Goal: Information Seeking & Learning: Learn about a topic

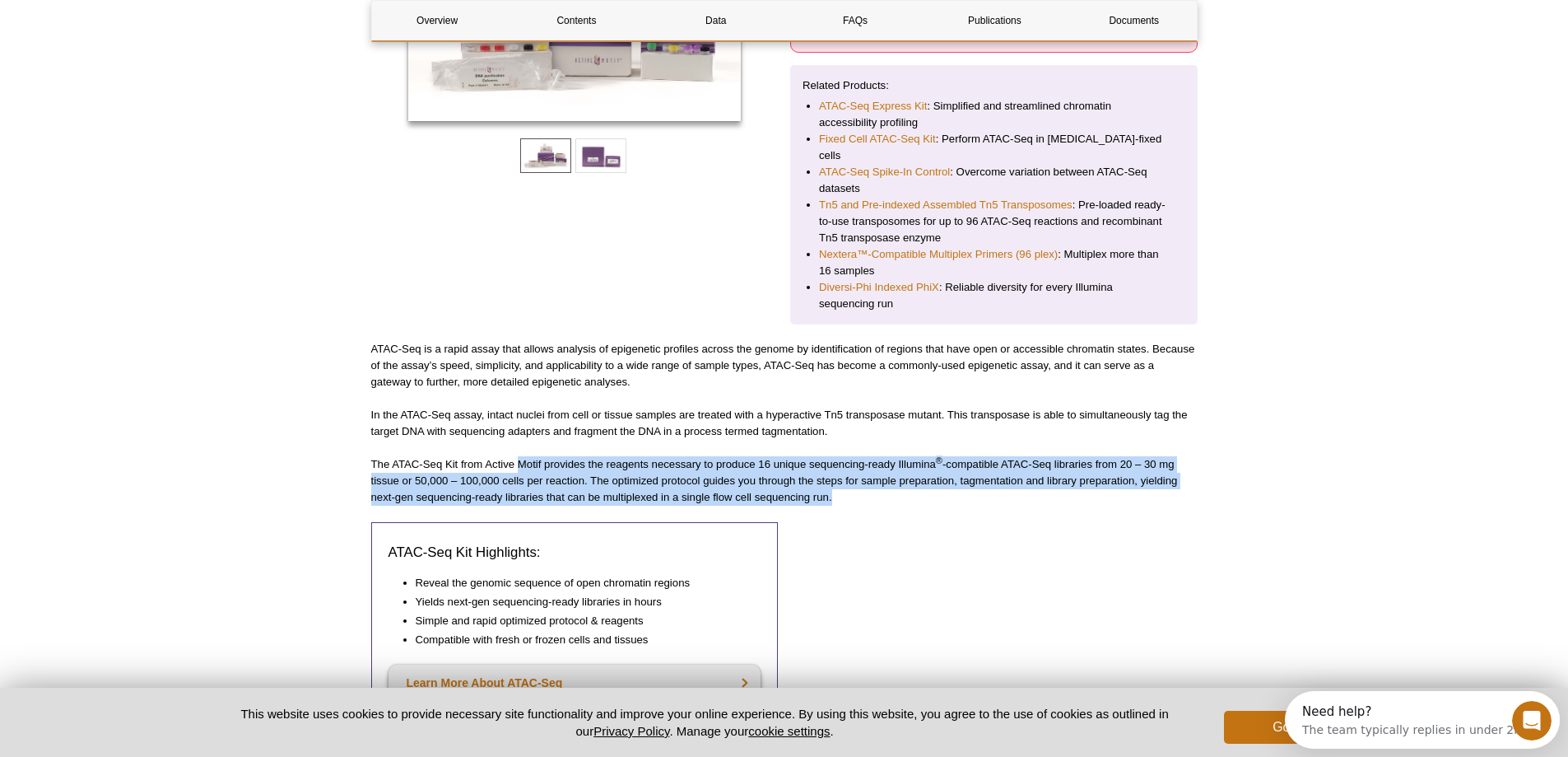
drag, startPoint x: 518, startPoint y: 448, endPoint x: 865, endPoint y: 481, distance: 348.6
click at [865, 481] on p "The ATAC-Seq Kit from Active Motif provides the reagents necessary to produce 1…" at bounding box center [785, 481] width 827 height 50
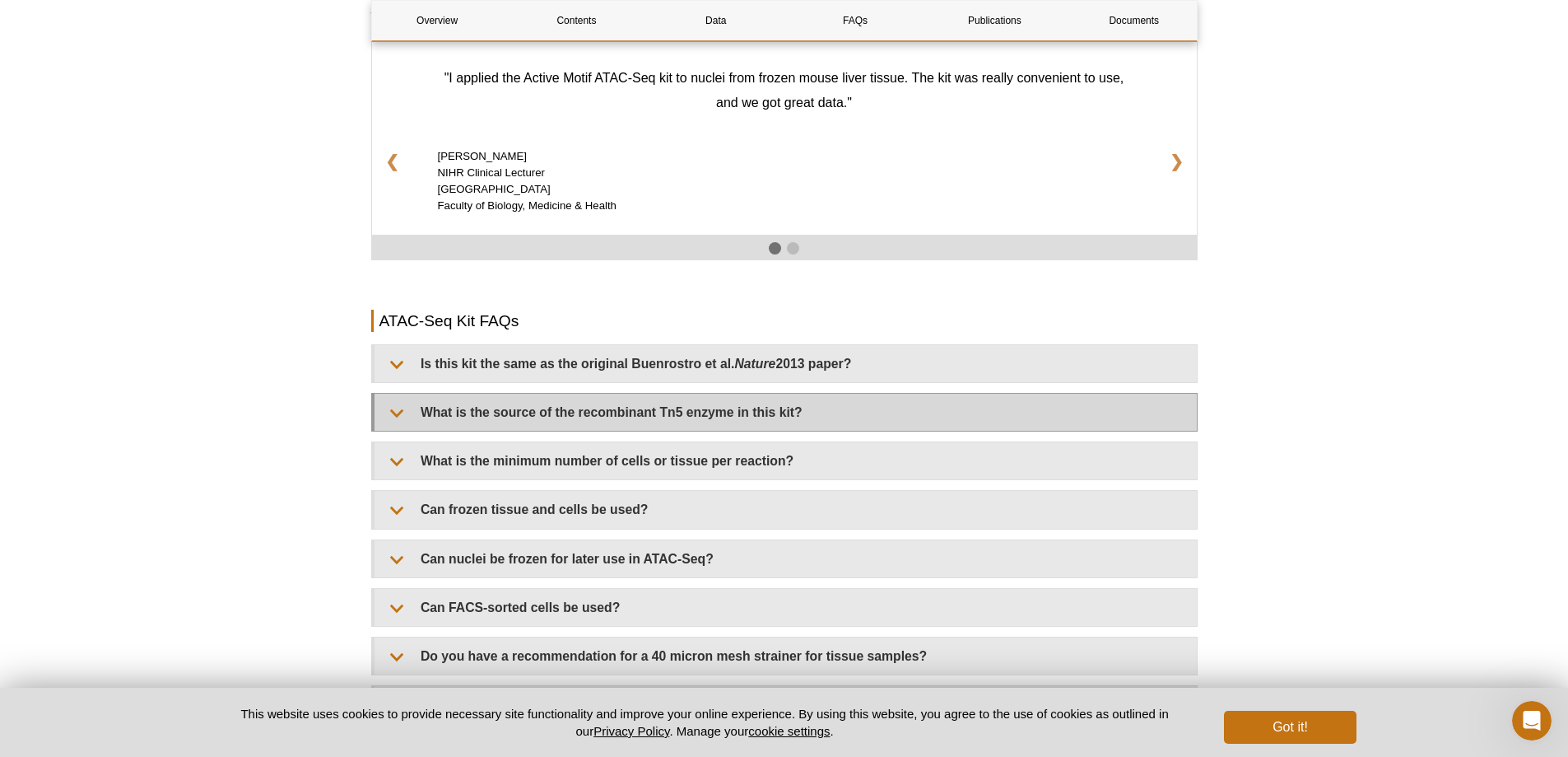
scroll to position [2734, 0]
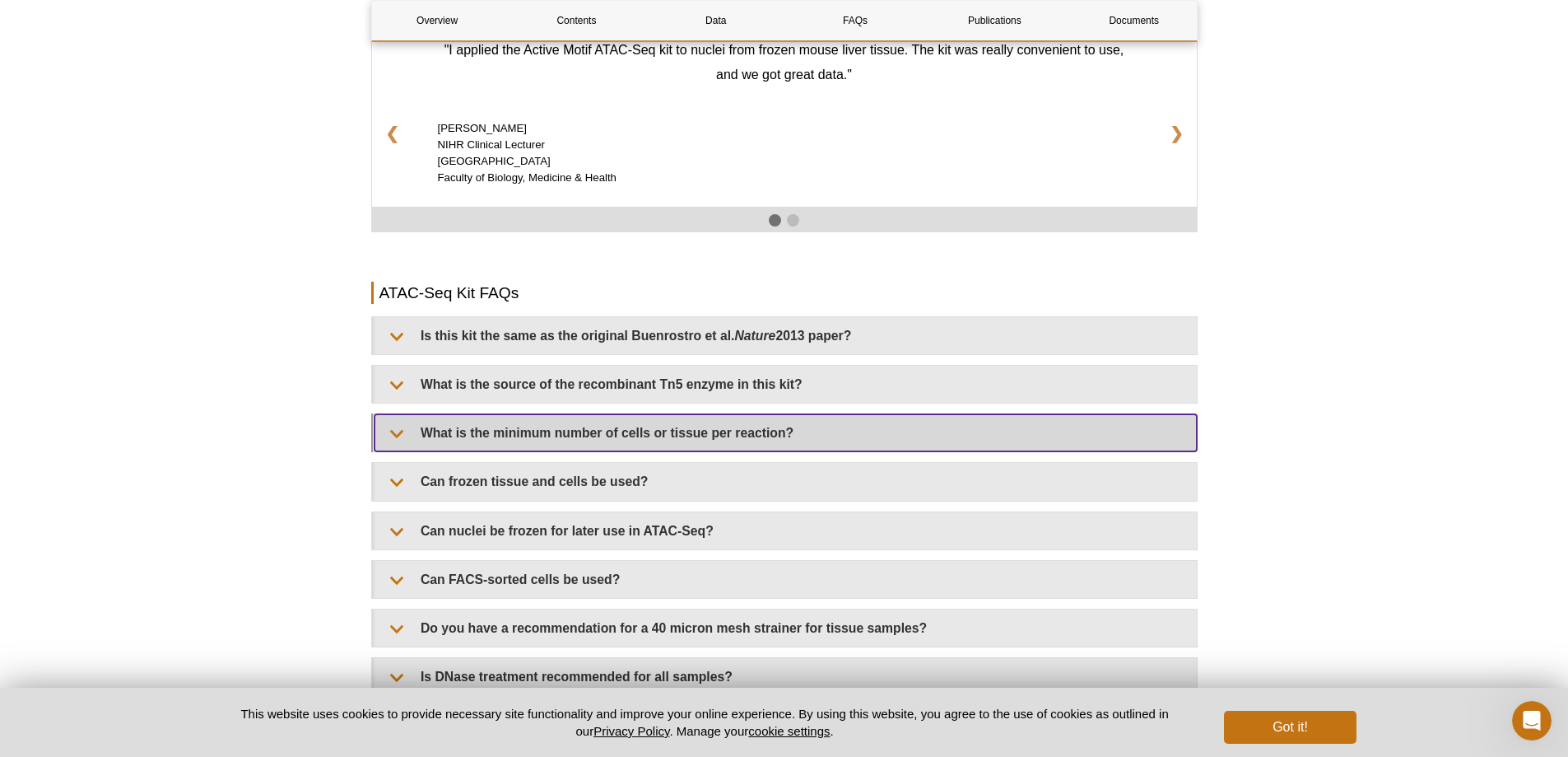
click at [498, 426] on summary "What is the minimum number of cells or tissue per reaction?" at bounding box center [786, 433] width 823 height 37
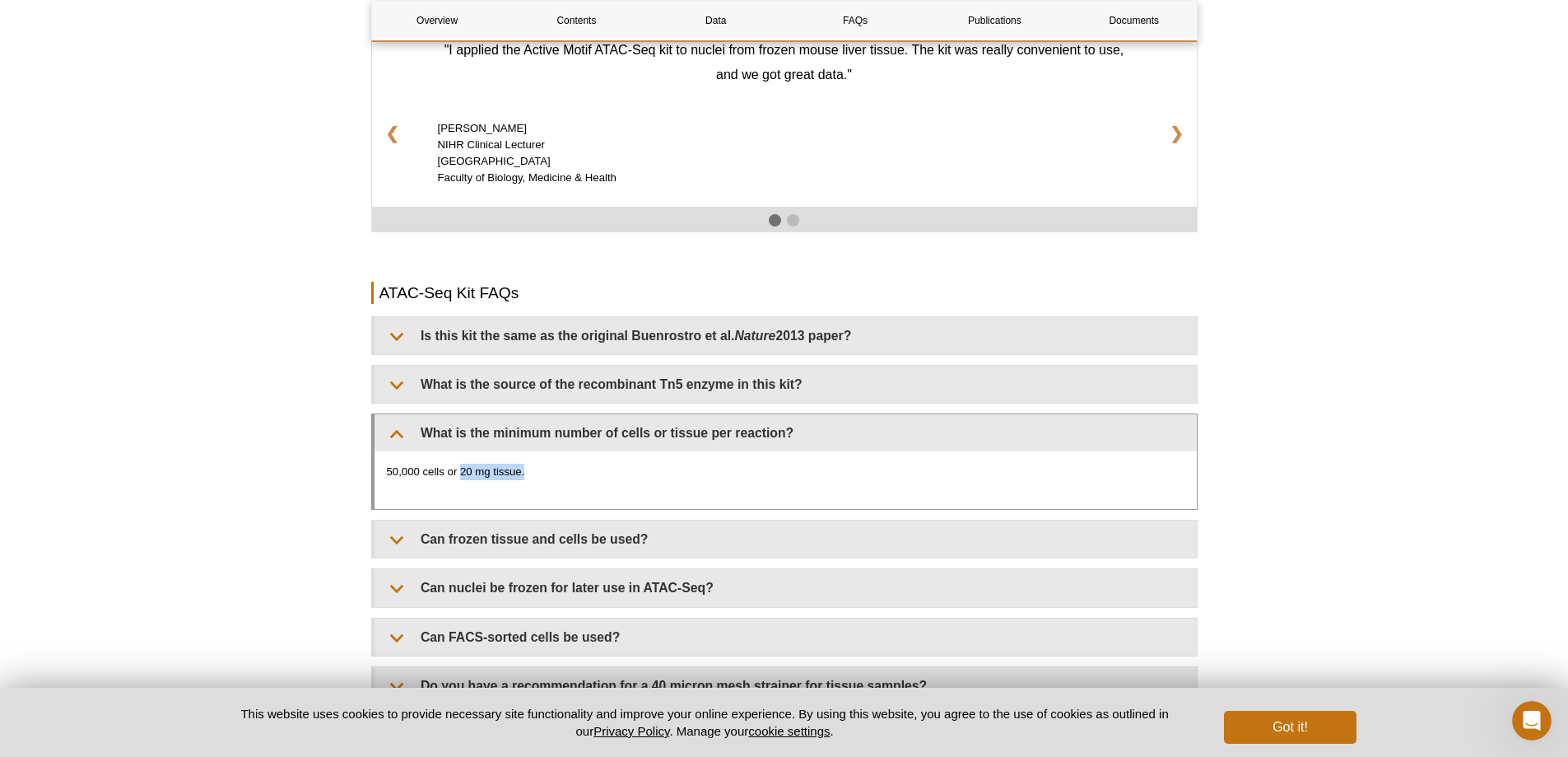
drag, startPoint x: 525, startPoint y: 455, endPoint x: 460, endPoint y: 460, distance: 65.2
click at [460, 463] on p "50,000 cells or 20 mg tissue." at bounding box center [786, 471] width 798 height 16
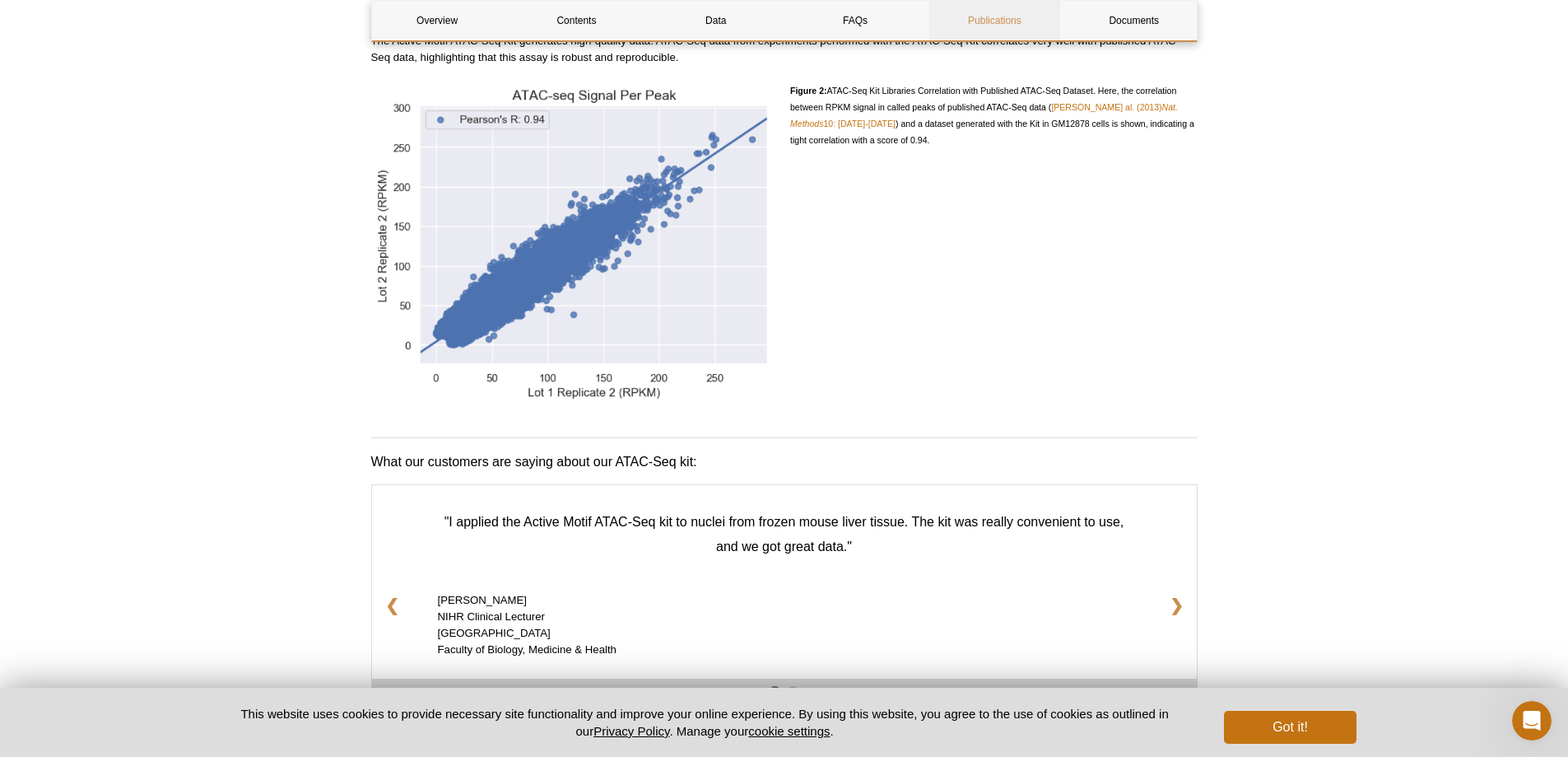
scroll to position [2075, 0]
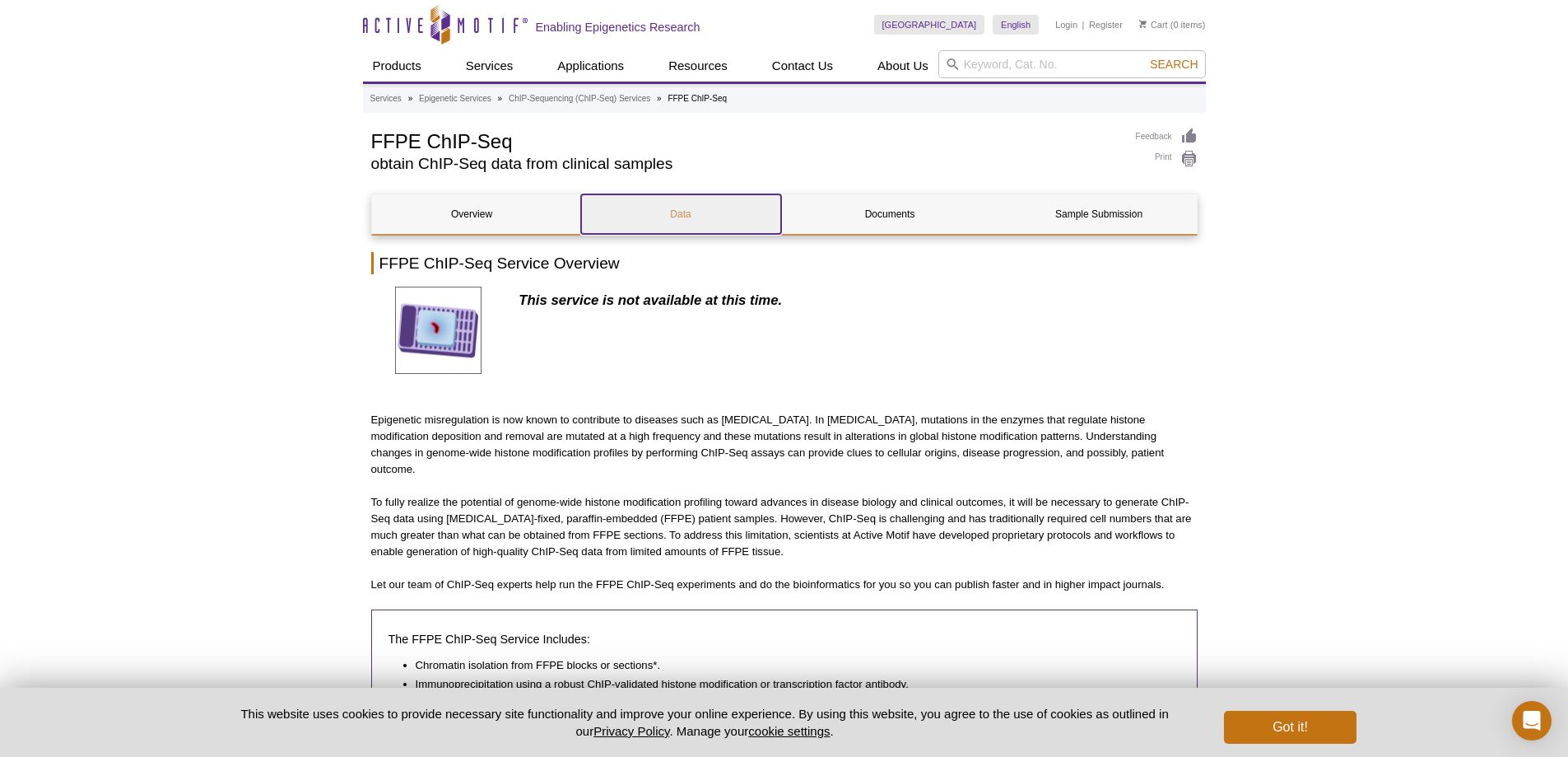
click at [684, 214] on link "Data" at bounding box center [681, 214] width 200 height 39
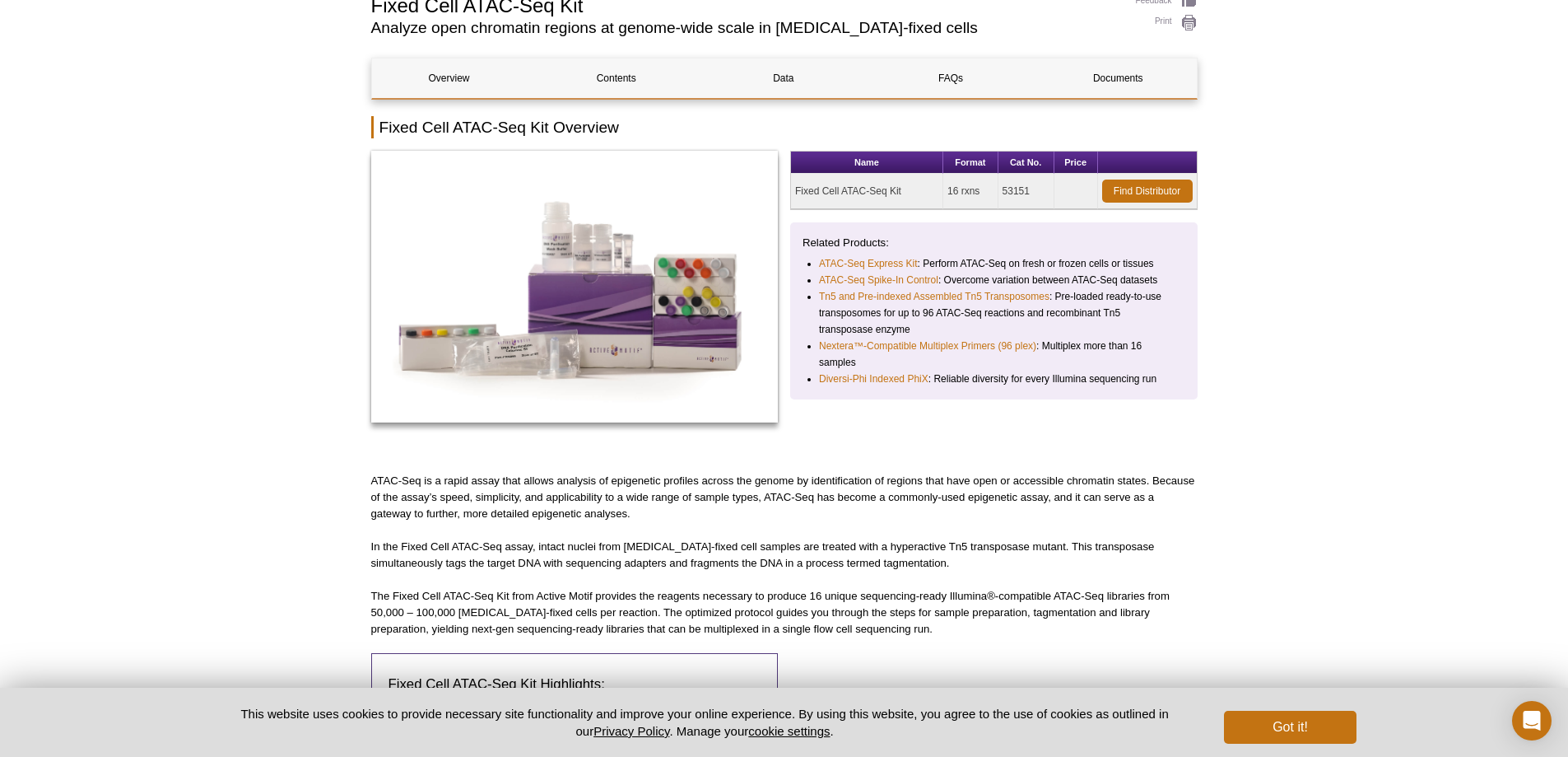
scroll to position [165, 0]
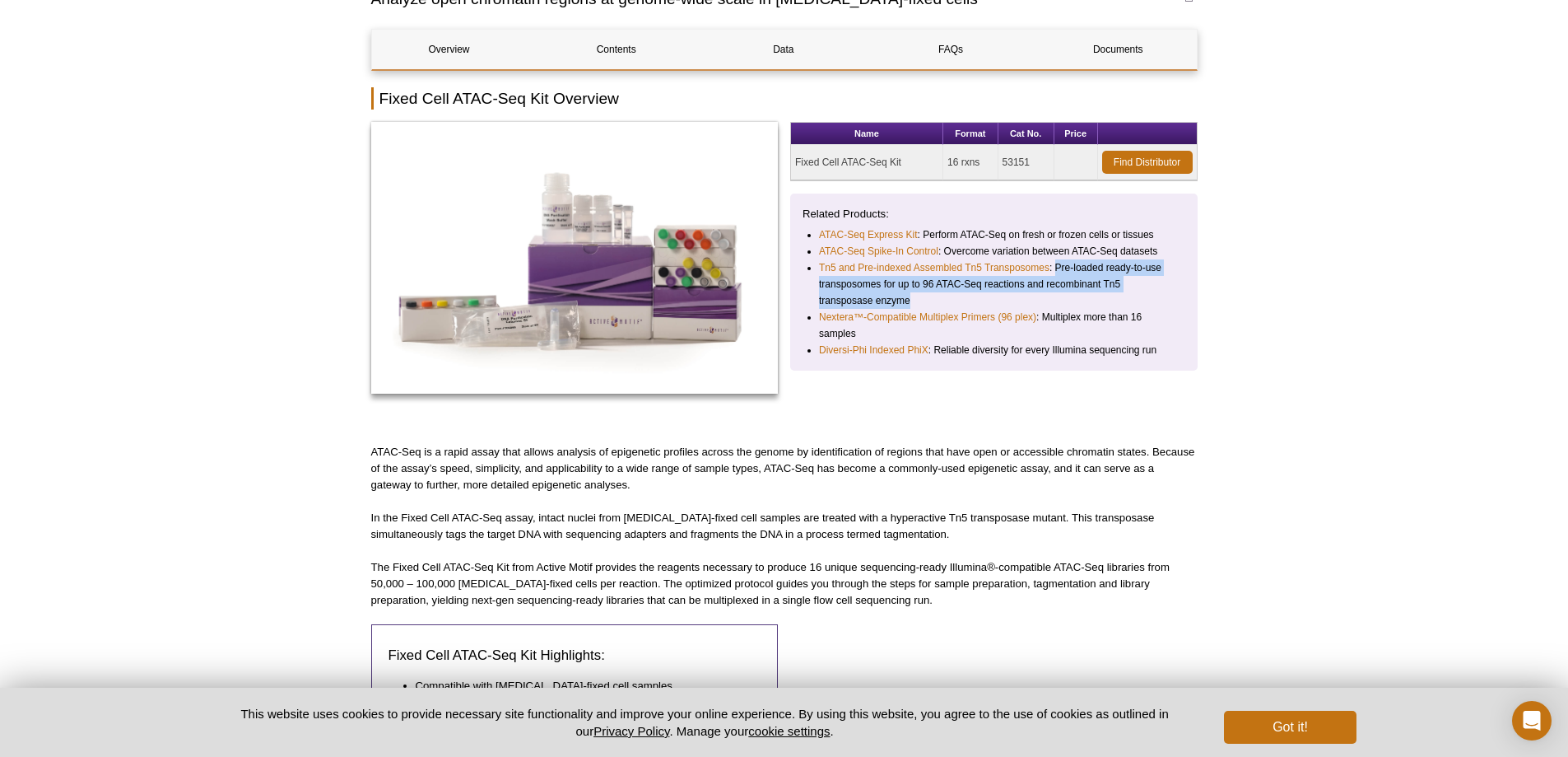
drag, startPoint x: 1053, startPoint y: 264, endPoint x: 1036, endPoint y: 301, distance: 40.7
click at [1036, 301] on li "Tn5 and Pre-indexed Assembled Tn5 Transposomes : Pre-loaded ready-to-use transp…" at bounding box center [995, 284] width 352 height 50
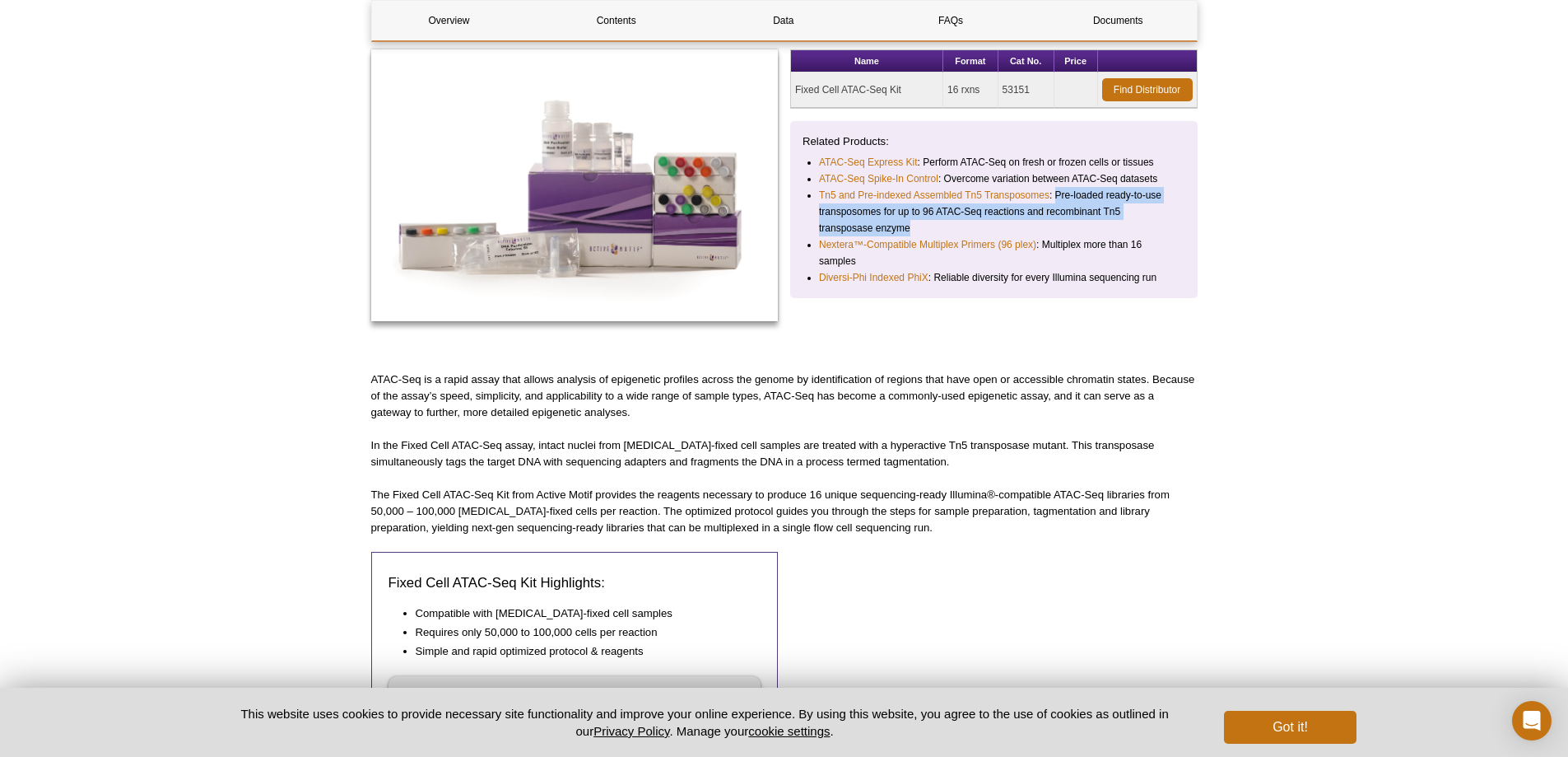
scroll to position [330, 0]
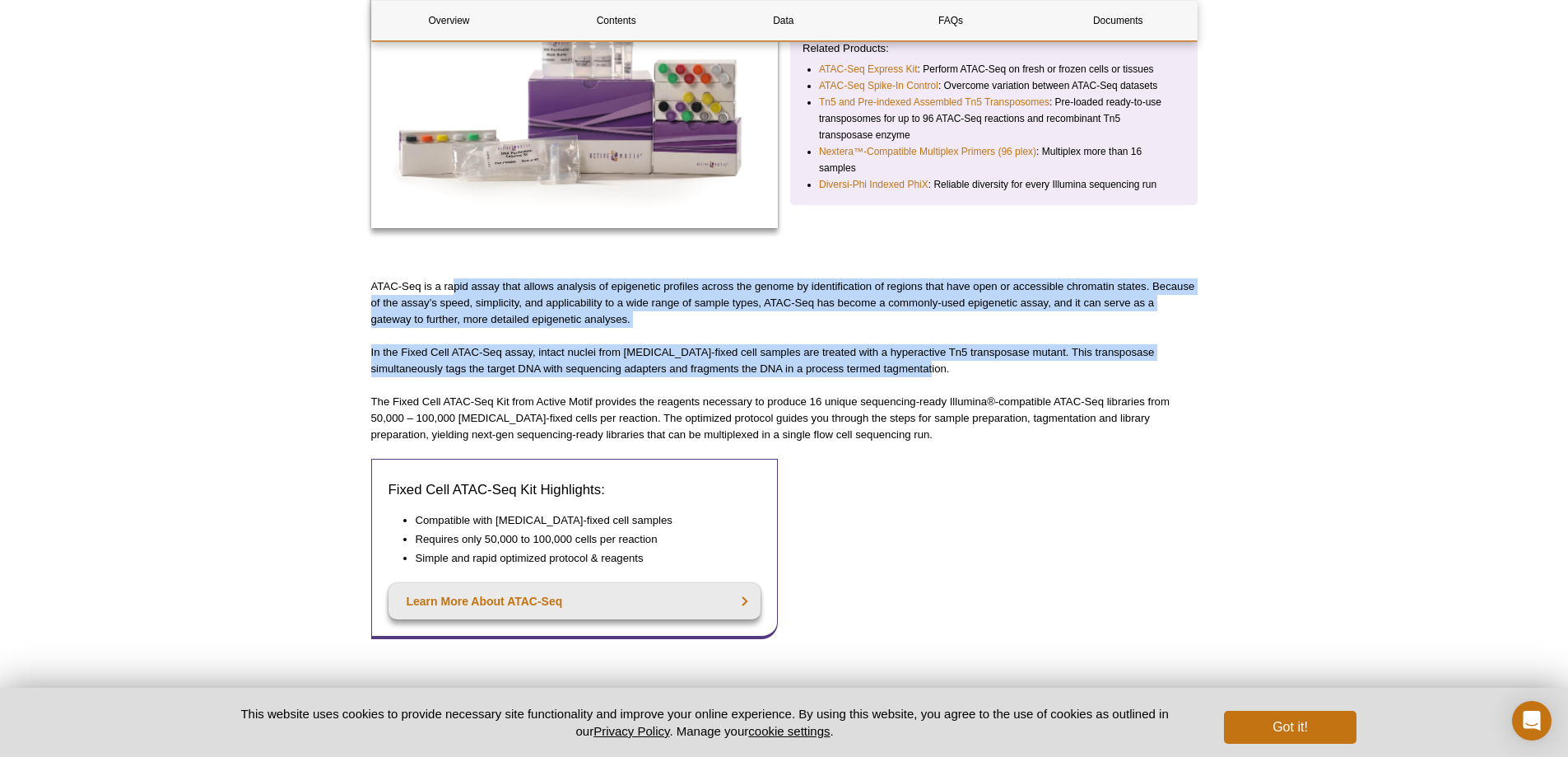
drag, startPoint x: 453, startPoint y: 284, endPoint x: 942, endPoint y: 377, distance: 497.8
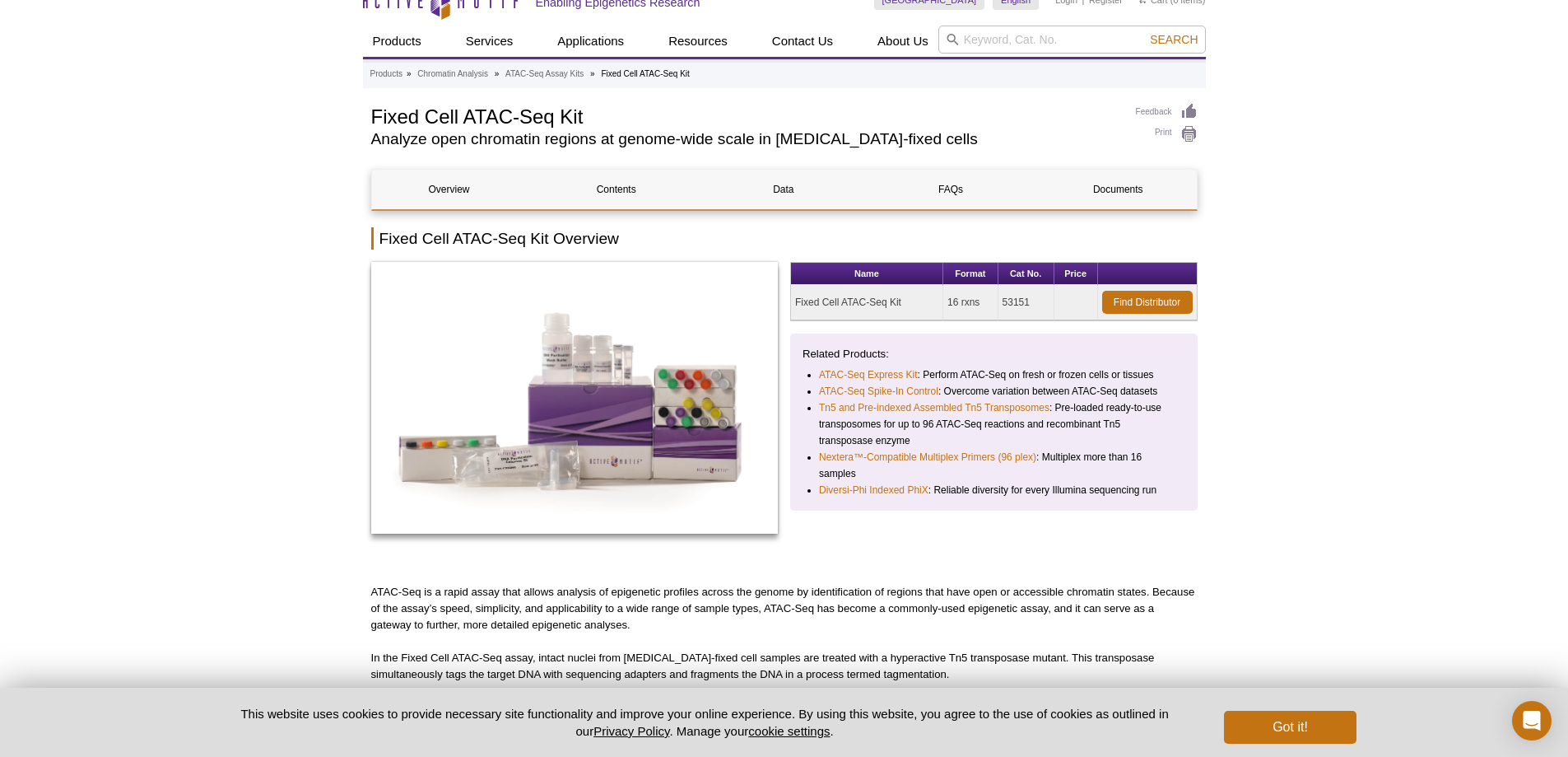
scroll to position [0, 0]
